Goal: Task Accomplishment & Management: Use online tool/utility

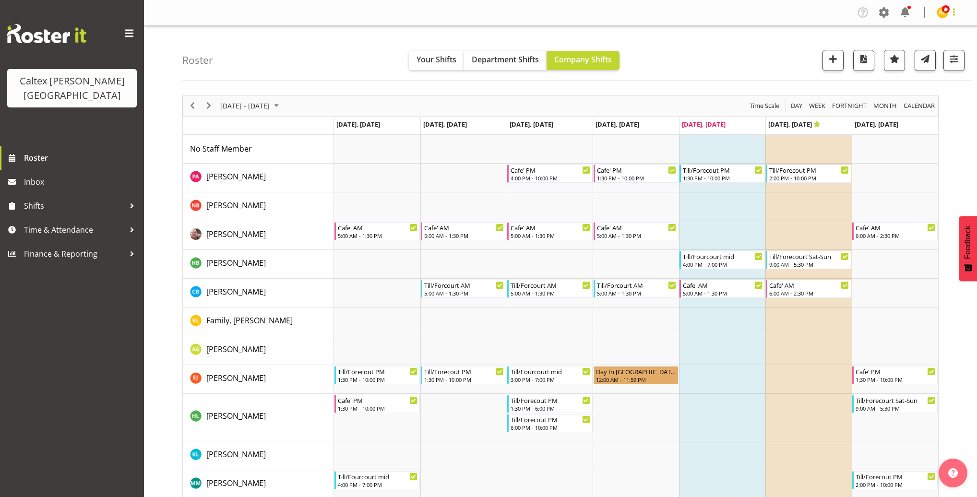
click at [955, 12] on span at bounding box center [954, 12] width 12 height 12
click at [892, 67] on link "Log Out" at bounding box center [907, 67] width 105 height 17
click at [735, 236] on td "Timeline Week of September 19, 2025" at bounding box center [722, 235] width 86 height 29
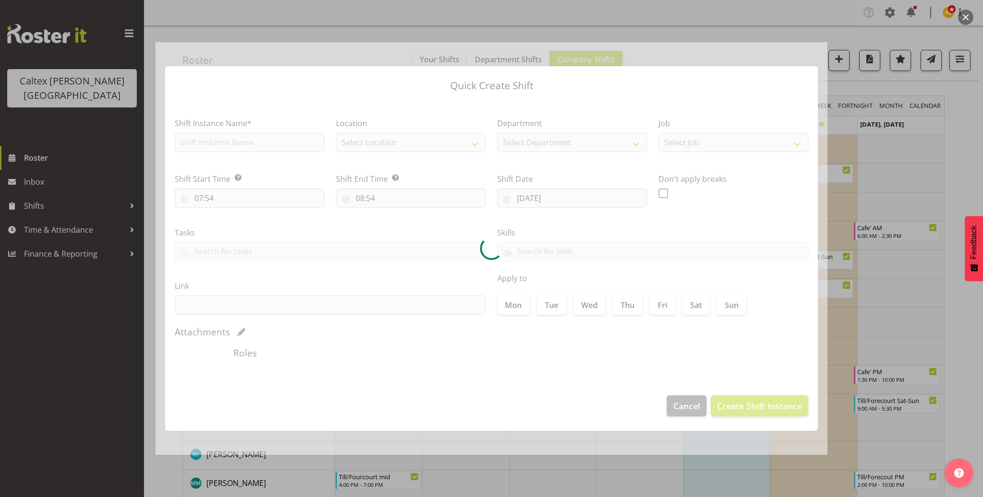
checkbox input "true"
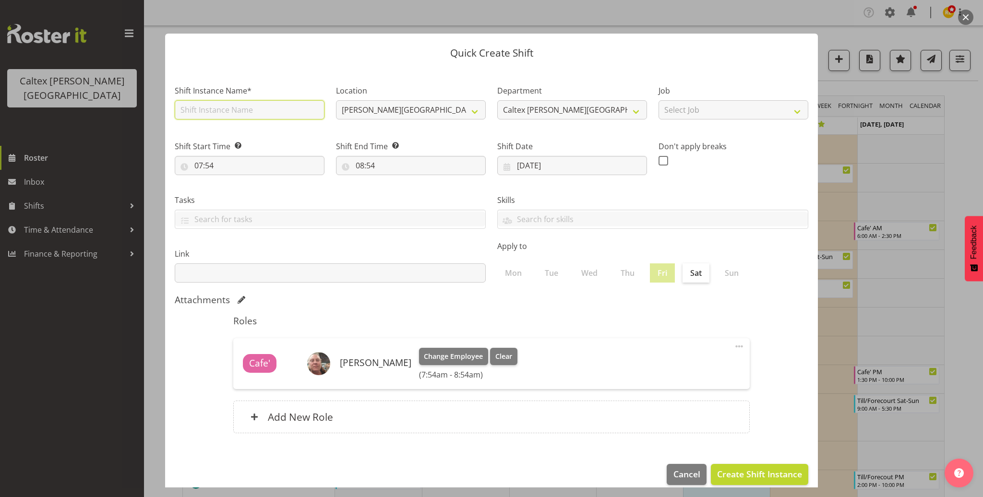
click at [266, 108] on input "text" at bounding box center [250, 109] width 150 height 19
type input "Fill in"
click at [369, 168] on input "08:54" at bounding box center [411, 165] width 150 height 19
click at [399, 193] on select "00 01 02 03 04 05 06 07 08 09 10 11 12 13 14 15 16 17 18 19 20 21 22 23" at bounding box center [402, 190] width 22 height 19
select select "13"
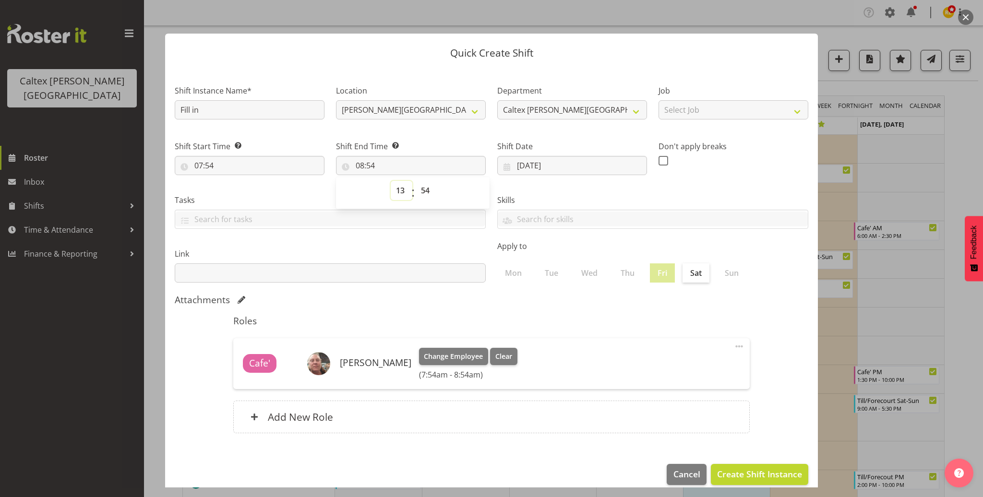
click at [391, 181] on select "00 01 02 03 04 05 06 07 08 09 10 11 12 13 14 15 16 17 18 19 20 21 22 23" at bounding box center [402, 190] width 22 height 19
type input "13:54"
click at [427, 192] on select "00 01 02 03 04 05 06 07 08 09 10 11 12 13 14 15 16 17 18 19 20 21 22 23 24 25 2…" at bounding box center [427, 190] width 22 height 19
select select "30"
click at [416, 181] on select "00 01 02 03 04 05 06 07 08 09 10 11 12 13 14 15 16 17 18 19 20 21 22 23 24 25 2…" at bounding box center [427, 190] width 22 height 19
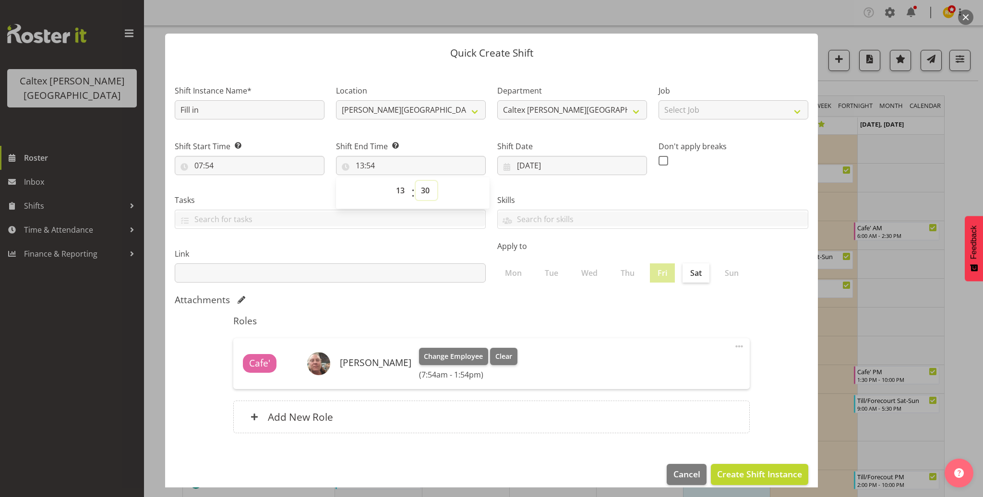
type input "13:30"
click at [590, 190] on div "Skills" at bounding box center [653, 208] width 323 height 54
click at [751, 476] on span "Create Shift Instance" at bounding box center [759, 474] width 85 height 12
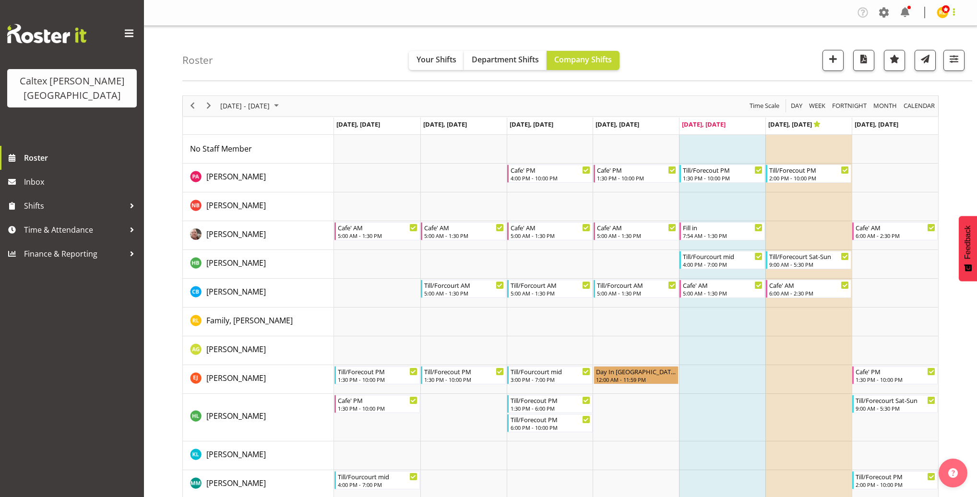
click at [954, 14] on span at bounding box center [954, 12] width 12 height 12
click at [895, 69] on link "Log Out" at bounding box center [907, 67] width 105 height 17
